Goal: Information Seeking & Learning: Learn about a topic

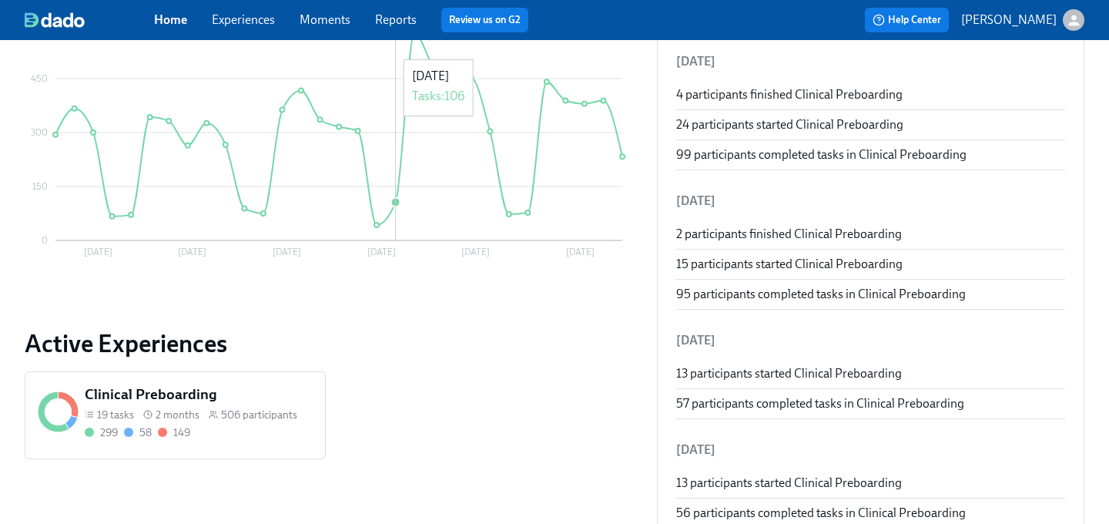
scroll to position [366, 0]
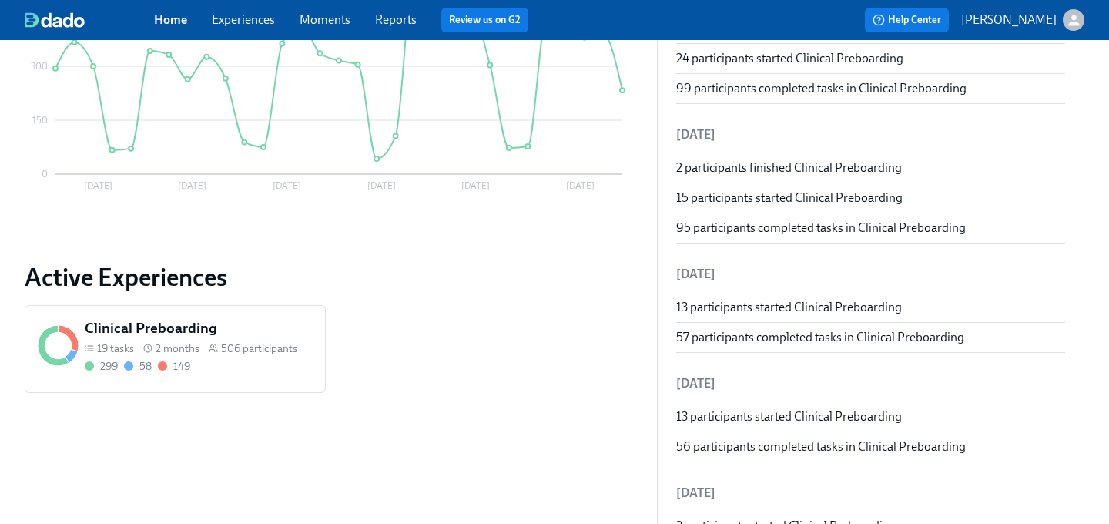
click at [194, 310] on div "Clinical Preboarding 19 tasks 2 months 506 participants 299 58 149" at bounding box center [175, 349] width 301 height 88
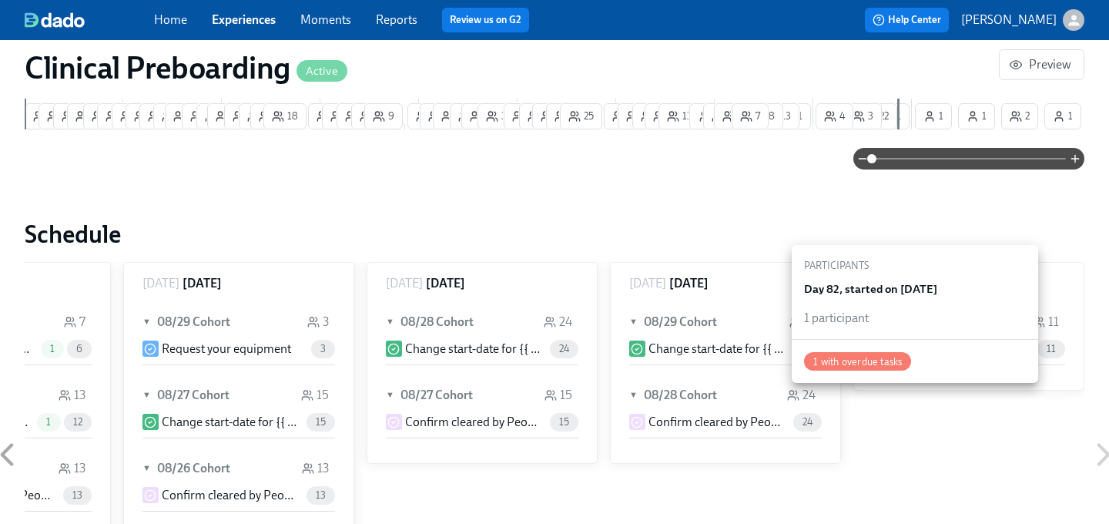
scroll to position [1100, 0]
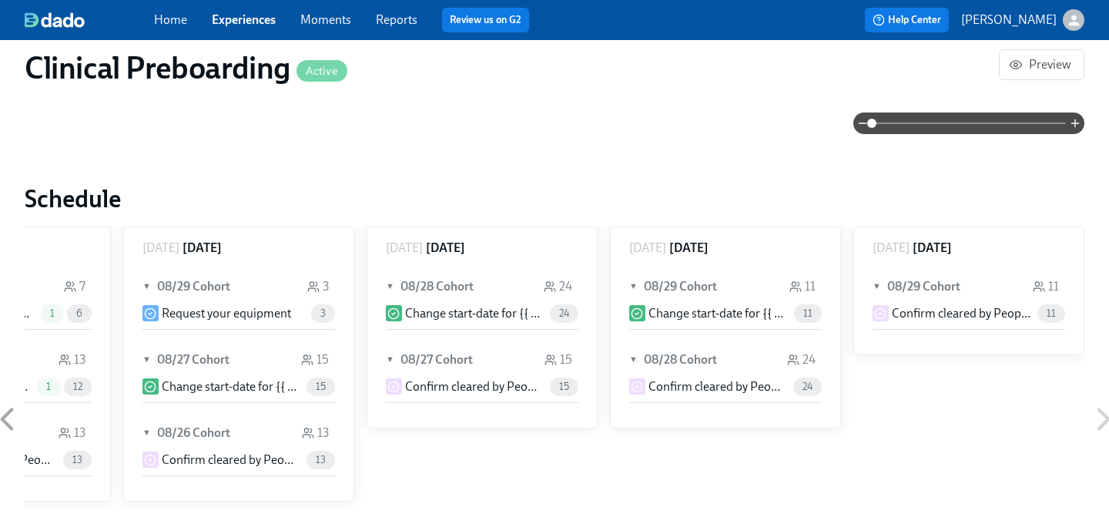
click at [1004, 442] on div "[DATE] ▼ 06/09 Cohort 1 Welcome from the Charlie Health Compliance Team 👋 1 Ass…" at bounding box center [554, 418] width 1059 height 385
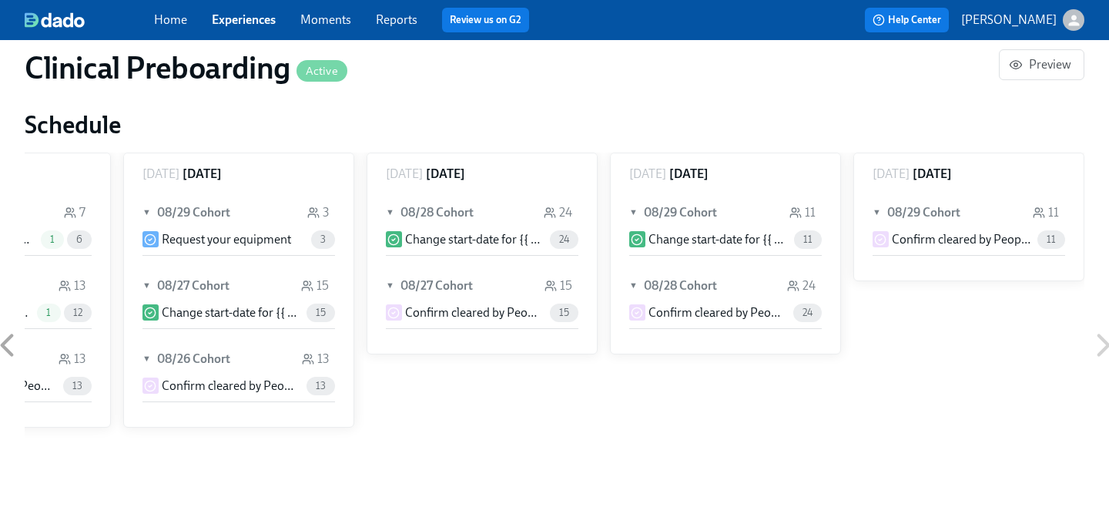
scroll to position [1180, 0]
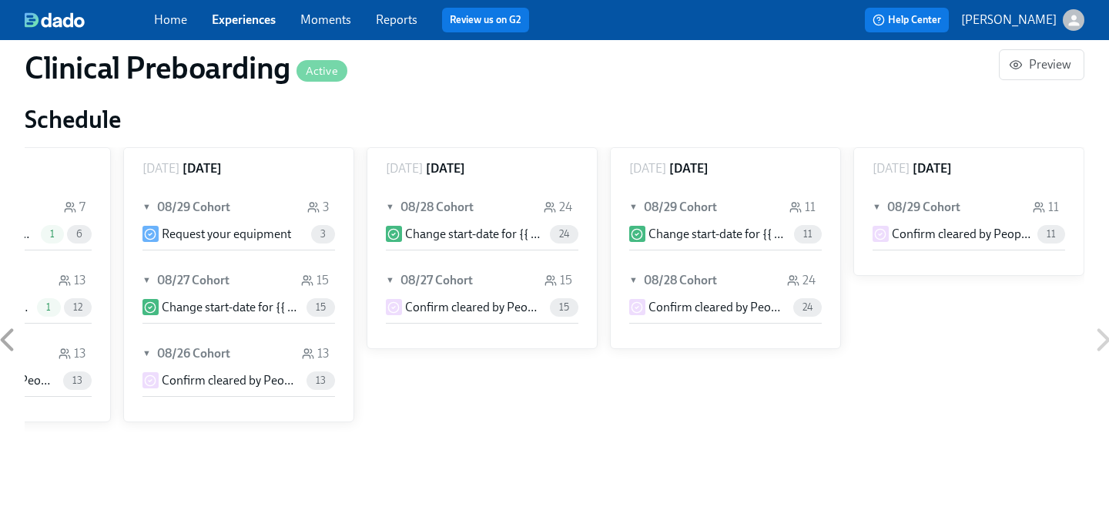
click at [247, 27] on link "Experiences" at bounding box center [244, 19] width 64 height 15
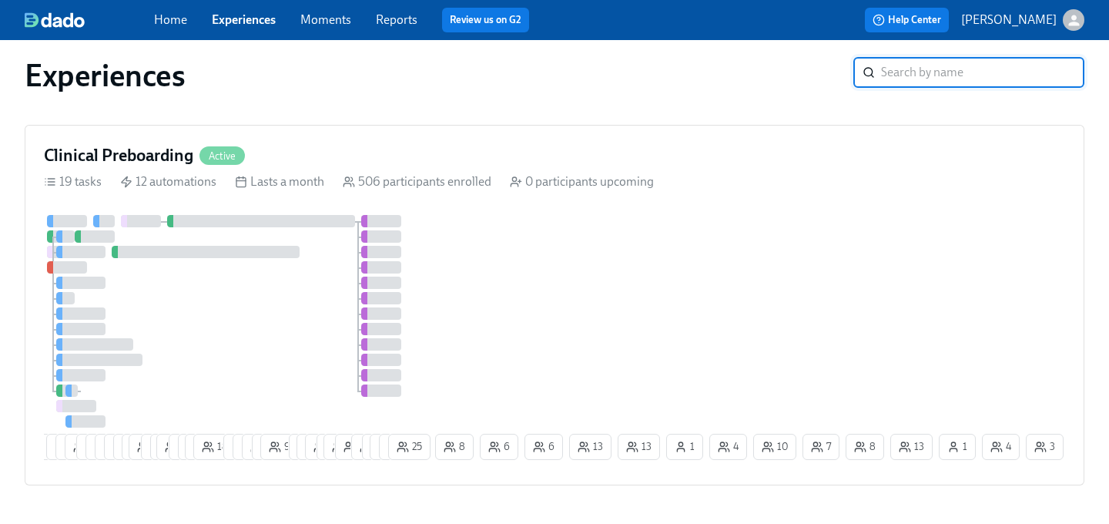
scroll to position [15, 0]
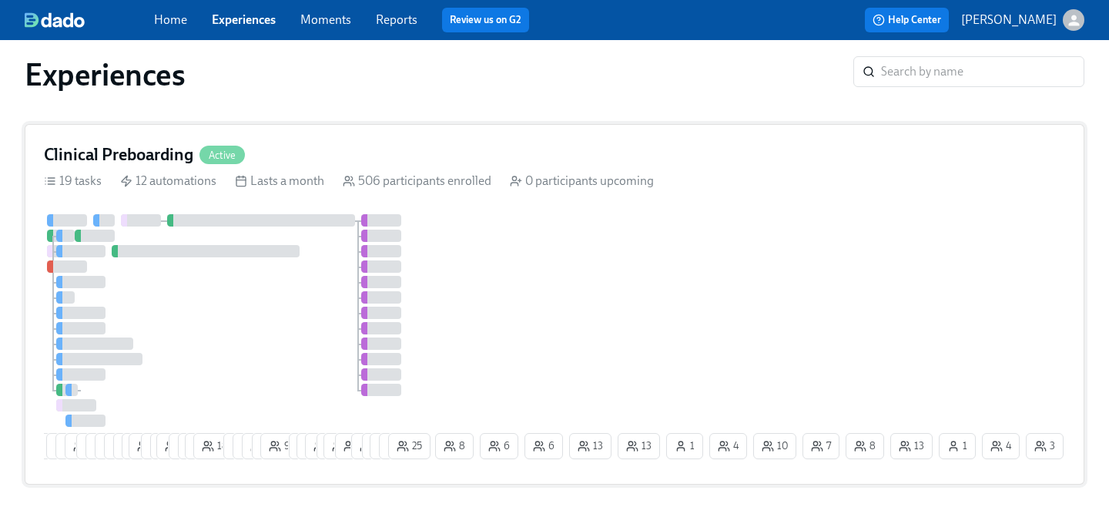
click at [106, 169] on div "Clinical Preboarding Active 19 tasks 12 automations Lasts a month 506 participa…" at bounding box center [554, 304] width 1059 height 360
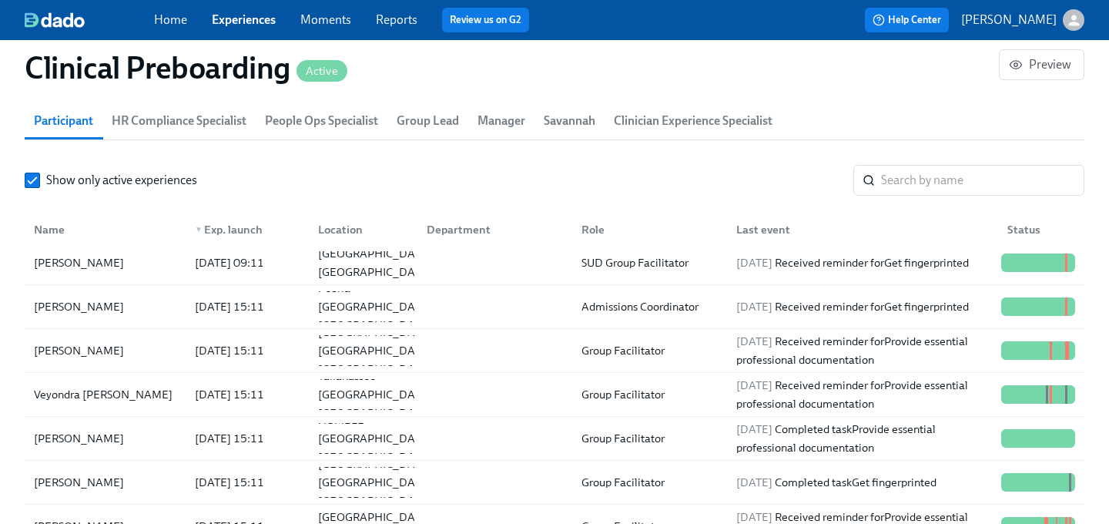
scroll to position [5203, 0]
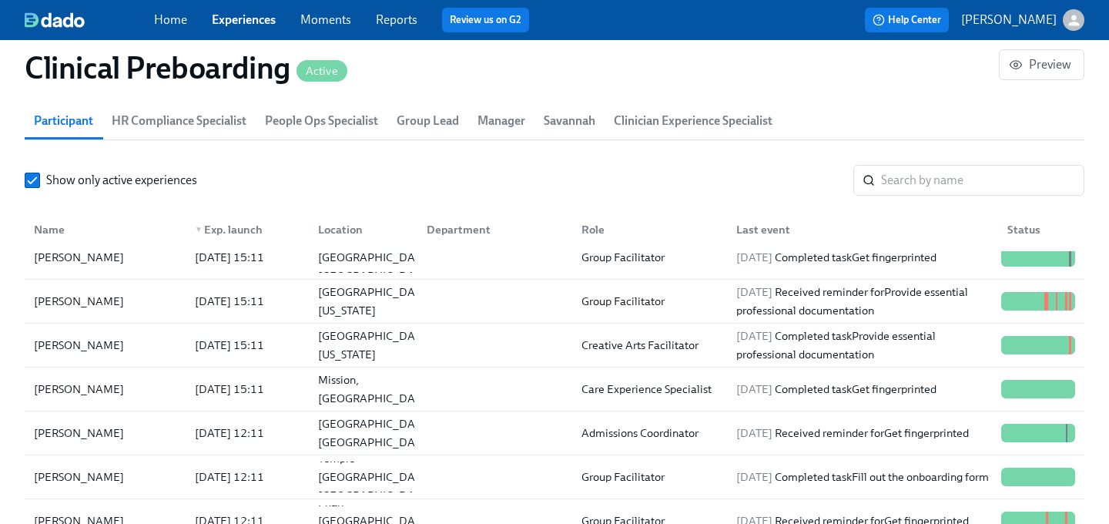
click at [594, 226] on div "Role" at bounding box center [592, 229] width 35 height 18
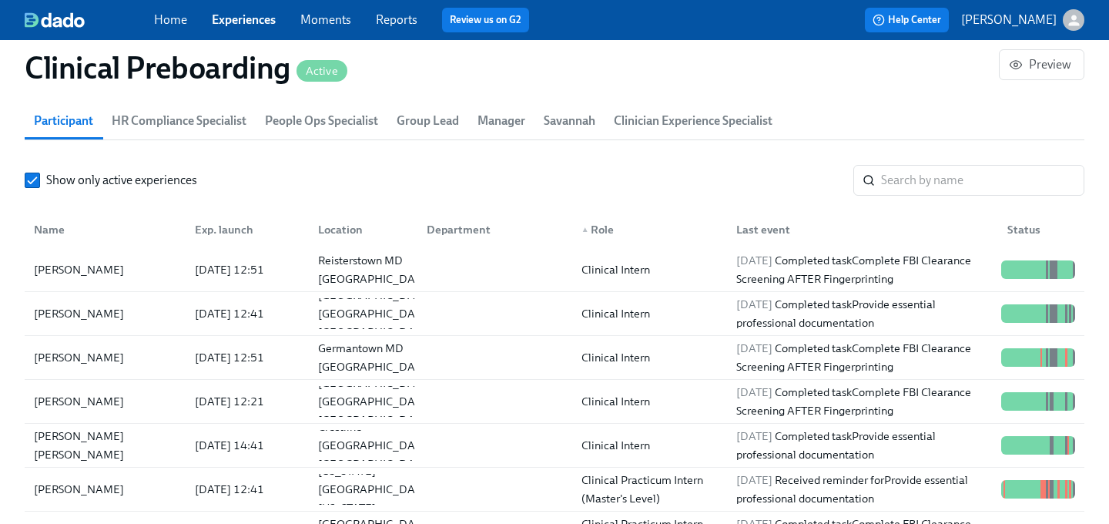
scroll to position [5323, 0]
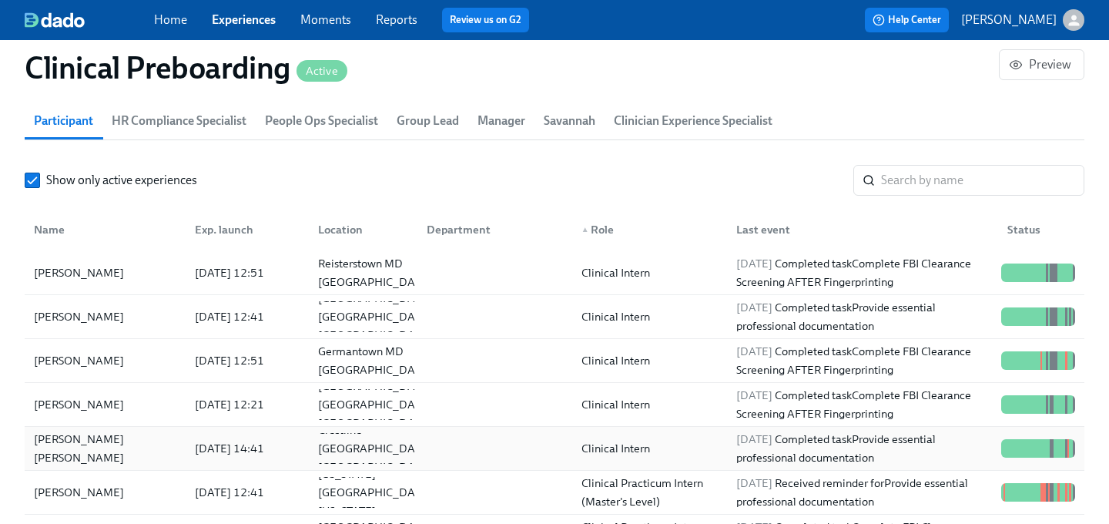
click at [214, 447] on div "[DATE] 14:41" at bounding box center [230, 448] width 82 height 18
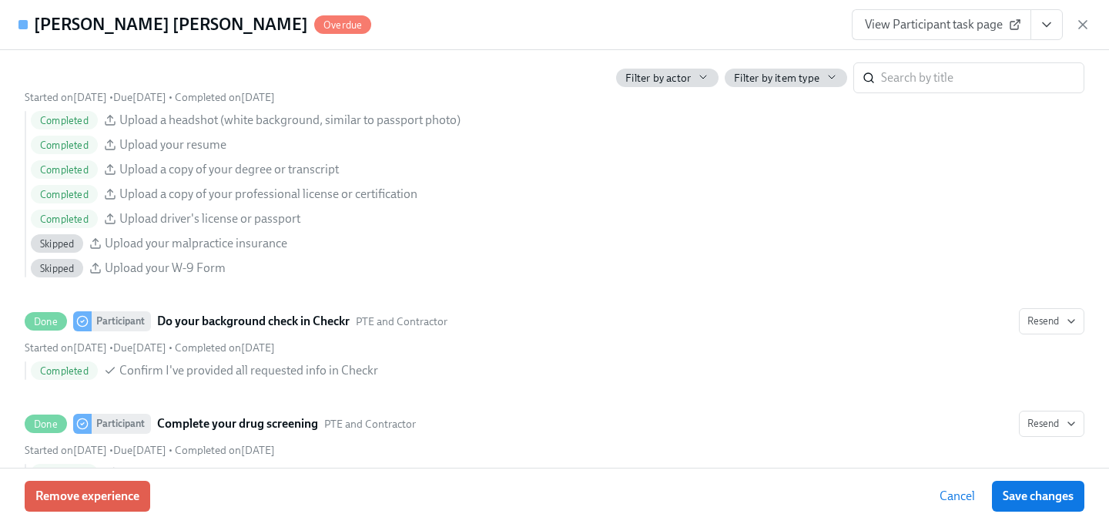
scroll to position [1628, 0]
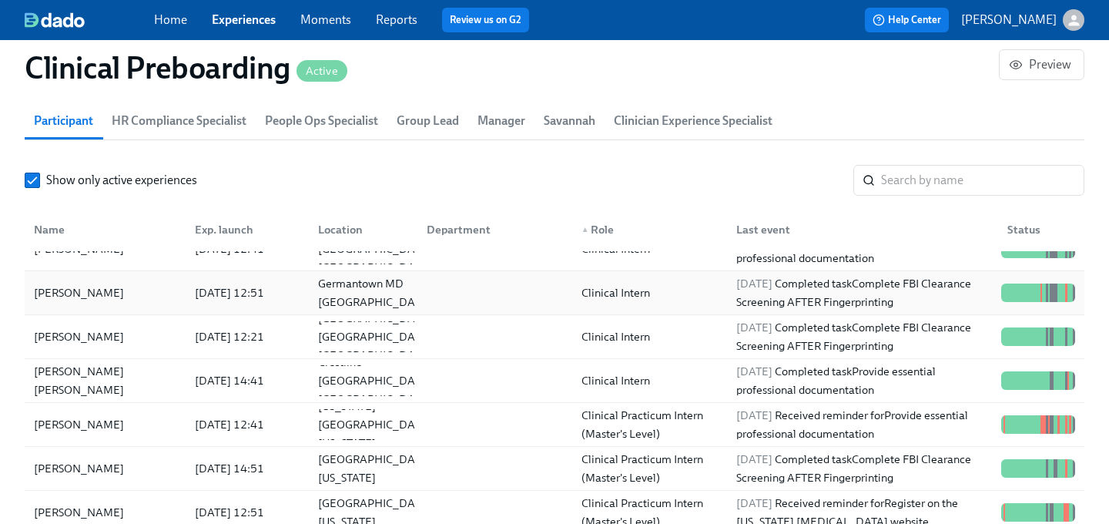
scroll to position [5406, 0]
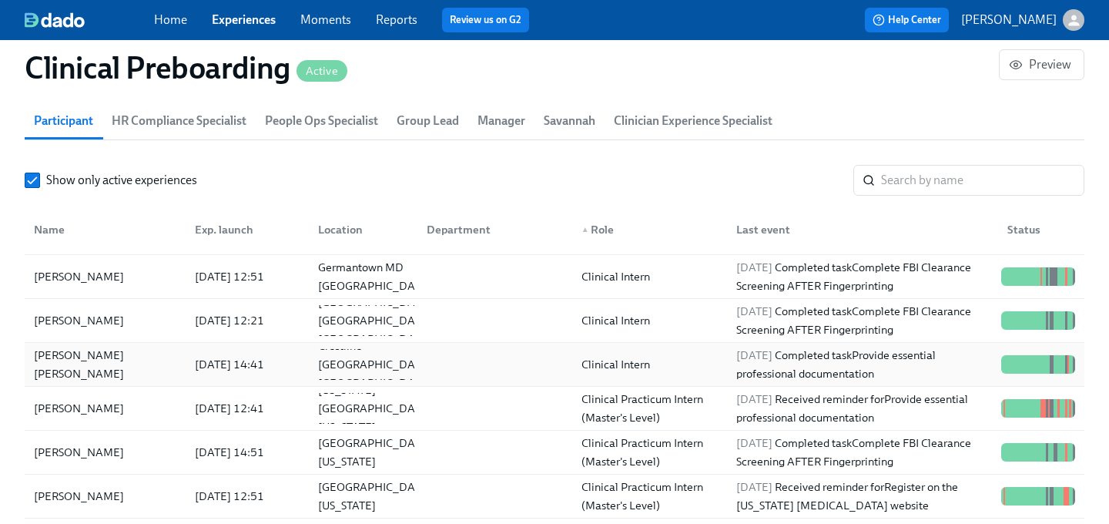
click at [82, 363] on div "[PERSON_NAME] [PERSON_NAME]" at bounding box center [105, 364] width 155 height 37
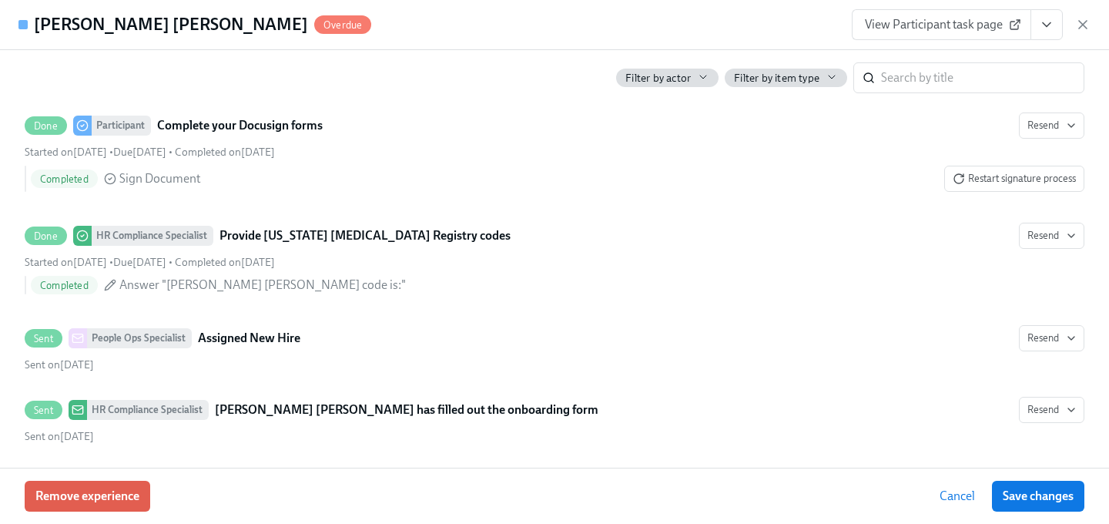
scroll to position [2435, 0]
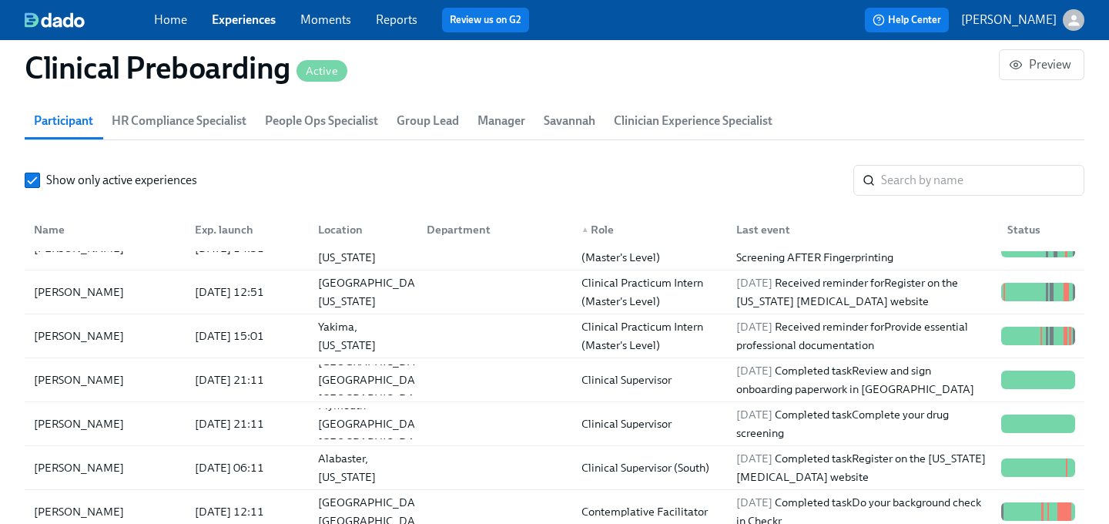
scroll to position [5611, 0]
click at [383, 341] on div "Yakima, [US_STATE]" at bounding box center [363, 334] width 102 height 37
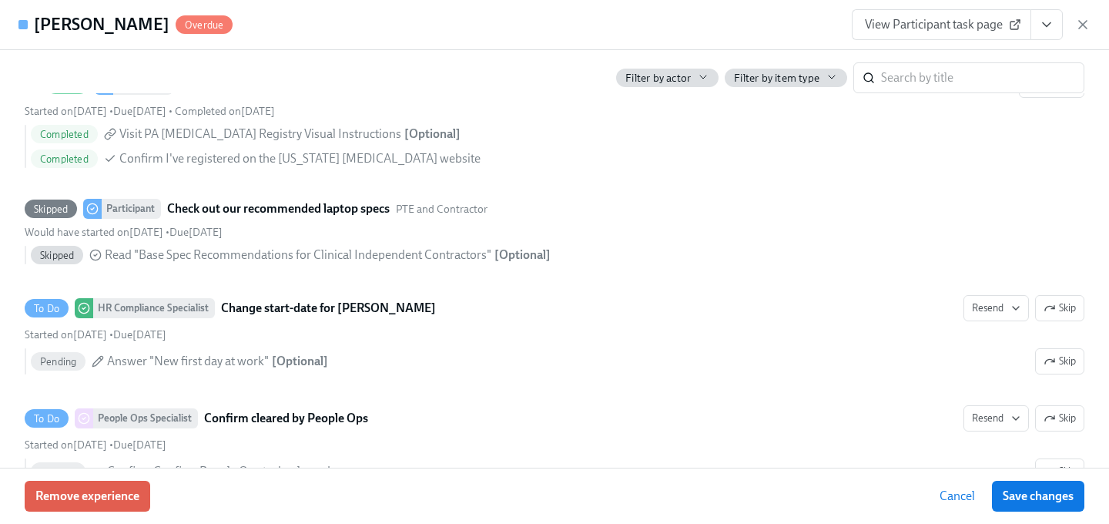
scroll to position [2983, 0]
